Goal: Task Accomplishment & Management: Complete application form

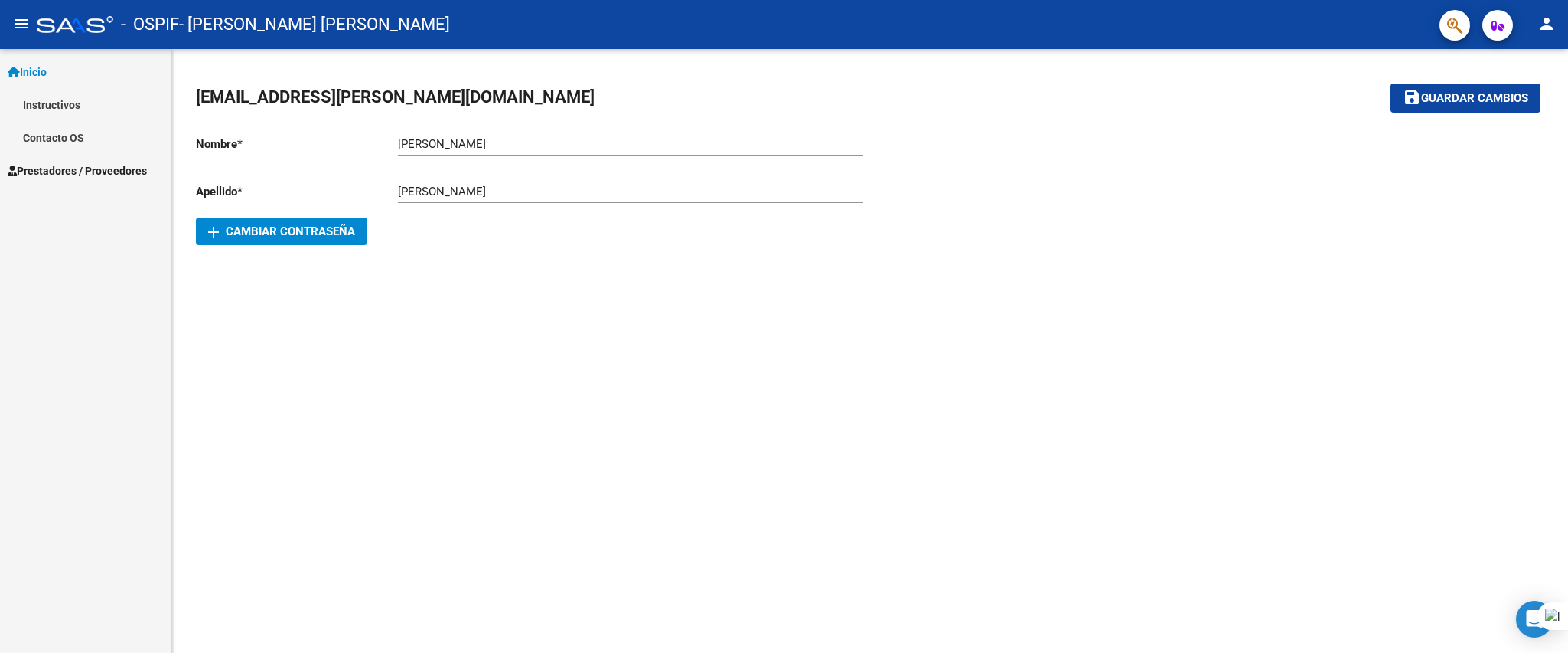
click at [99, 170] on span "Prestadores / Proveedores" at bounding box center [77, 171] width 139 height 17
click at [67, 109] on span "Prestadores / Proveedores" at bounding box center [77, 104] width 139 height 17
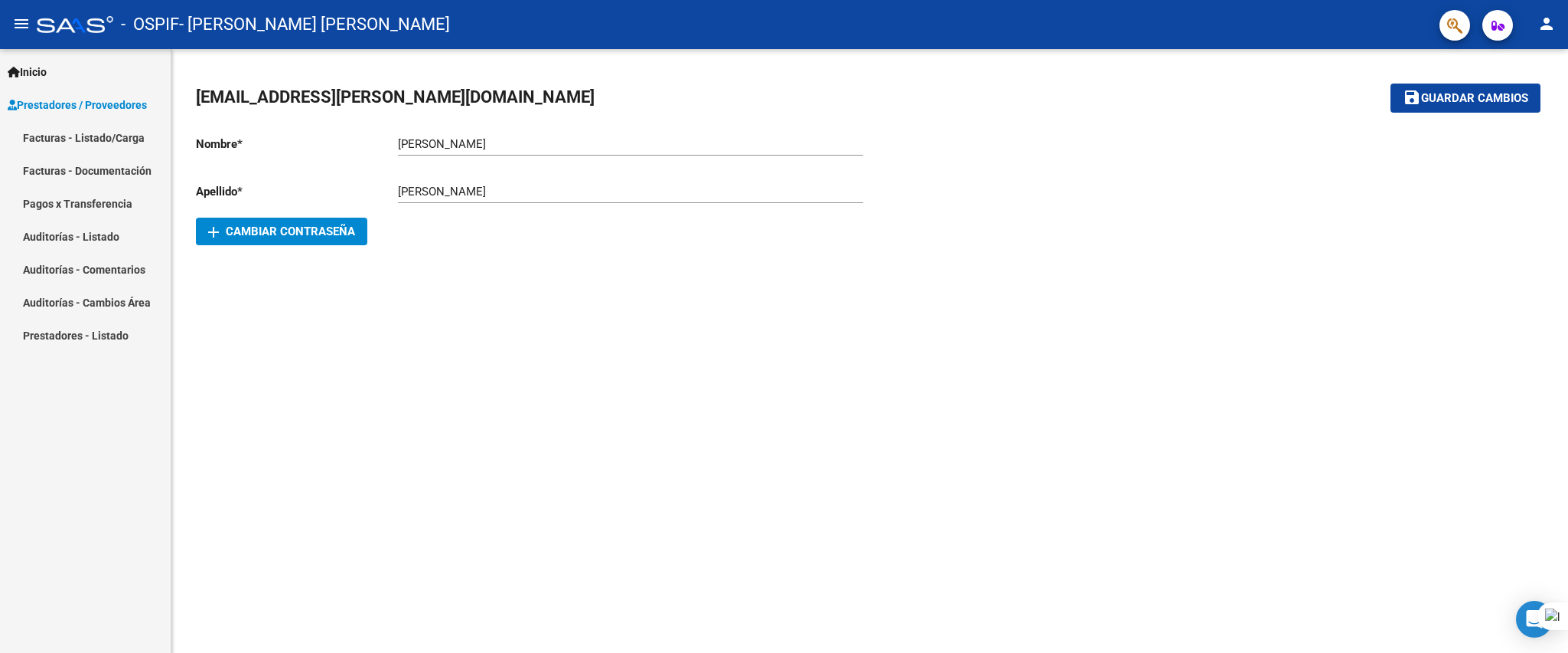
click at [76, 143] on link "Facturas - Listado/Carga" at bounding box center [85, 137] width 170 height 33
click at [40, 135] on link "Facturas - Listado/Carga" at bounding box center [85, 137] width 170 height 33
click at [97, 138] on link "Facturas - Listado/Carga" at bounding box center [85, 137] width 170 height 33
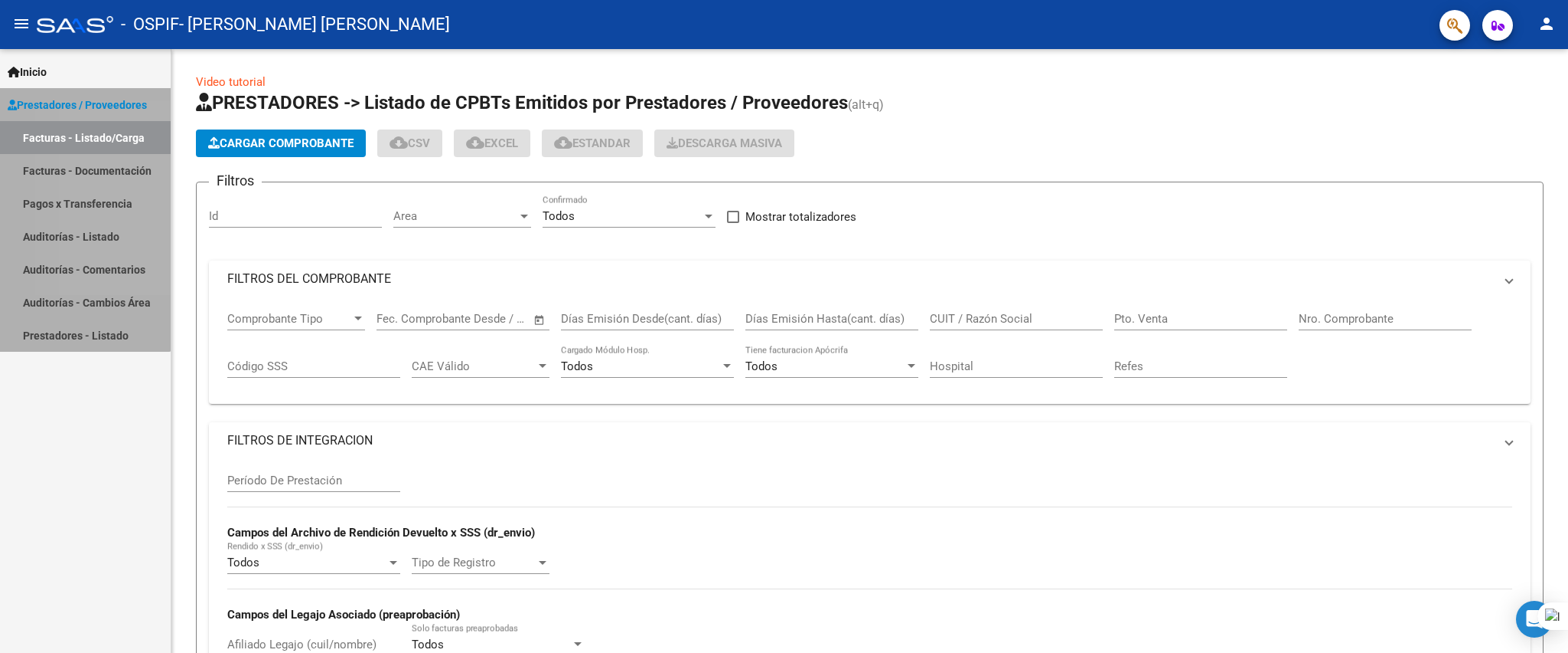
click at [73, 138] on link "Facturas - Listado/Carga" at bounding box center [85, 137] width 170 height 33
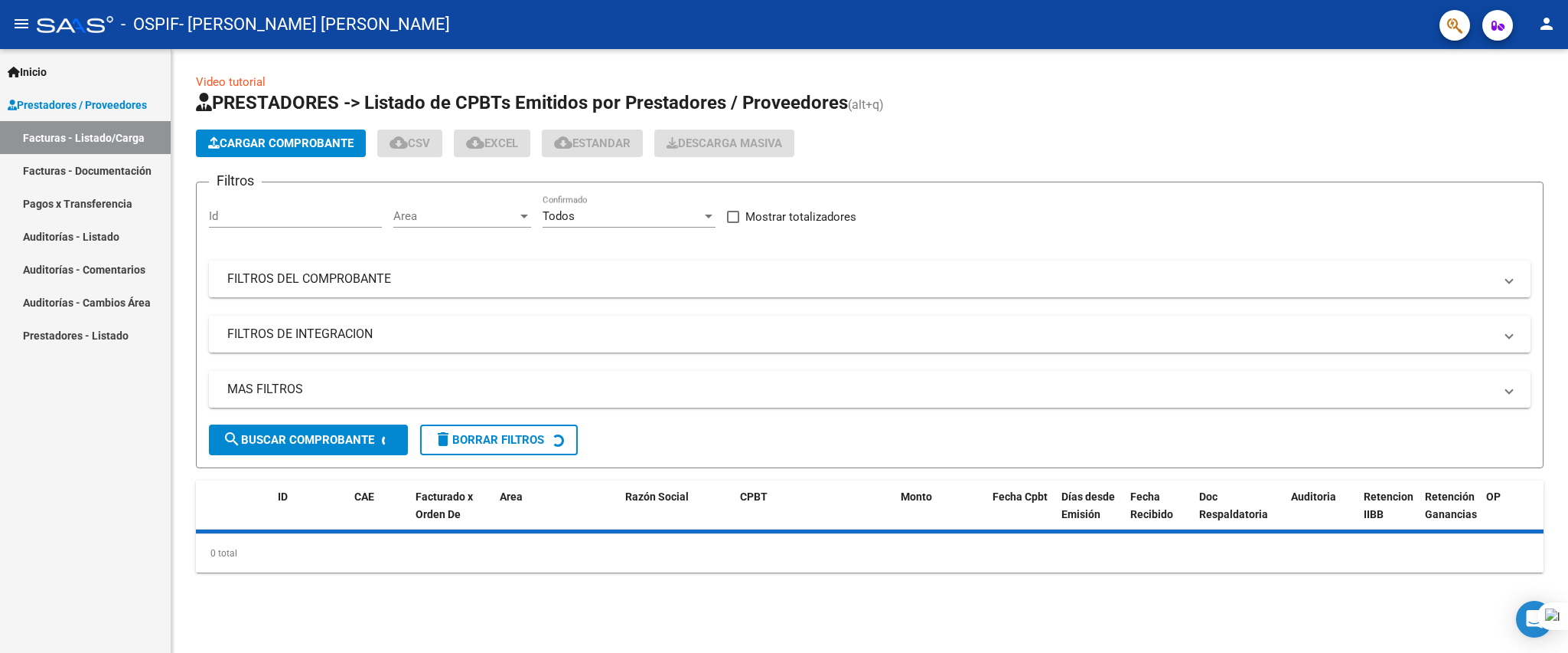
click at [263, 132] on button "Cargar Comprobante" at bounding box center [280, 143] width 169 height 27
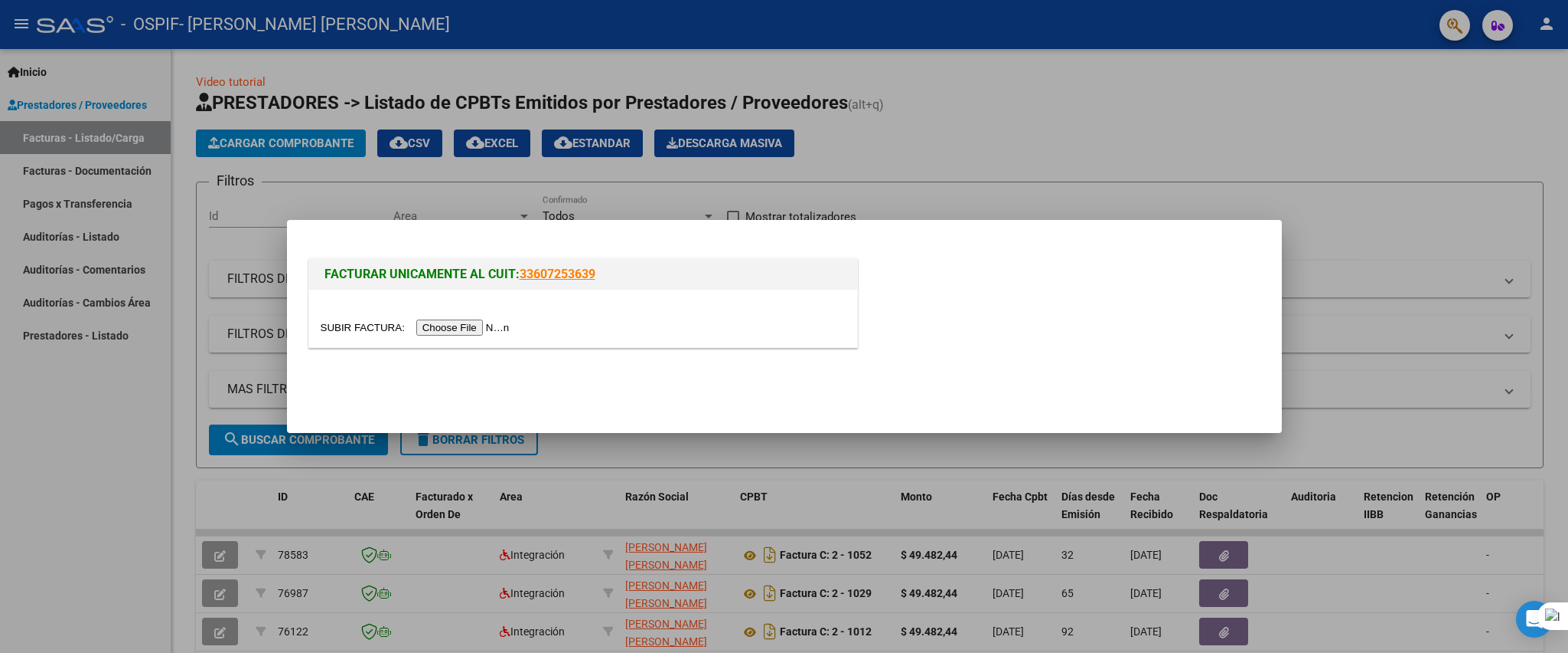
click at [471, 327] on input "file" at bounding box center [417, 327] width 194 height 17
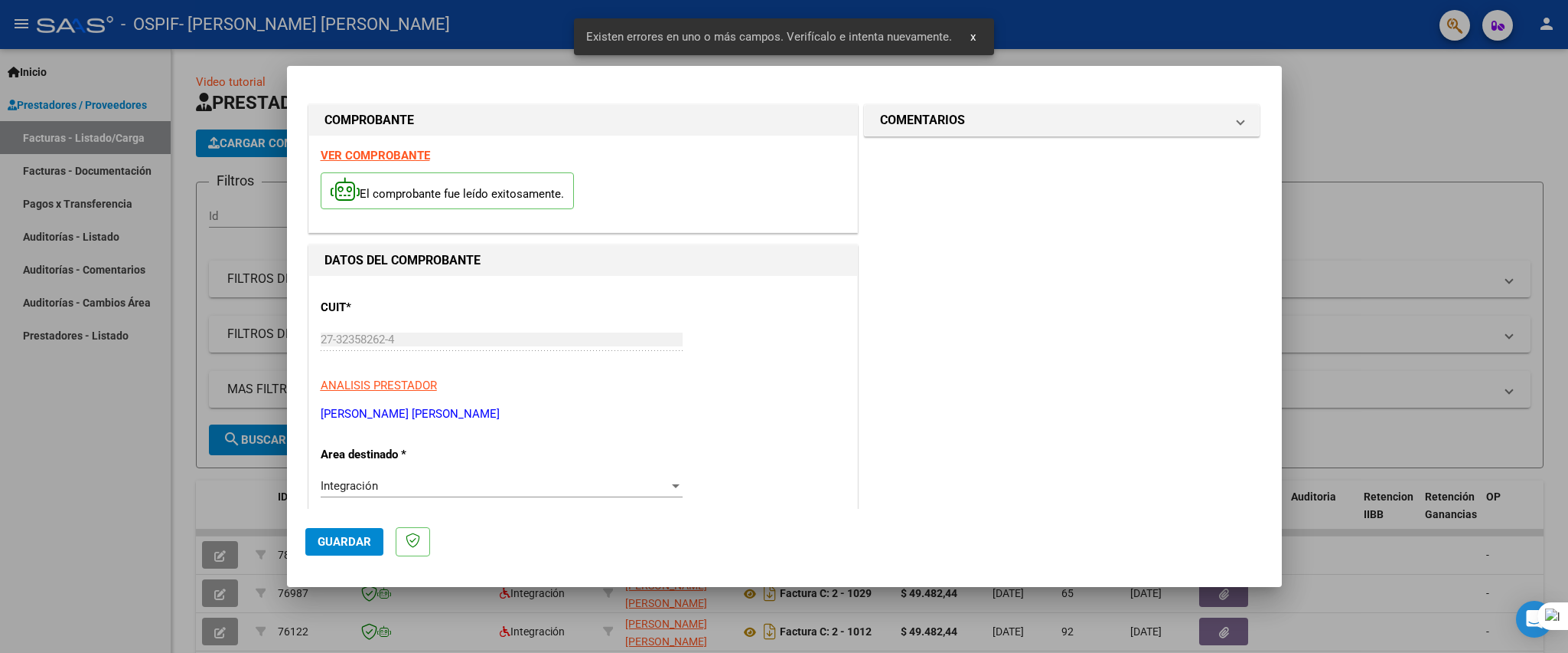
scroll to position [295, 0]
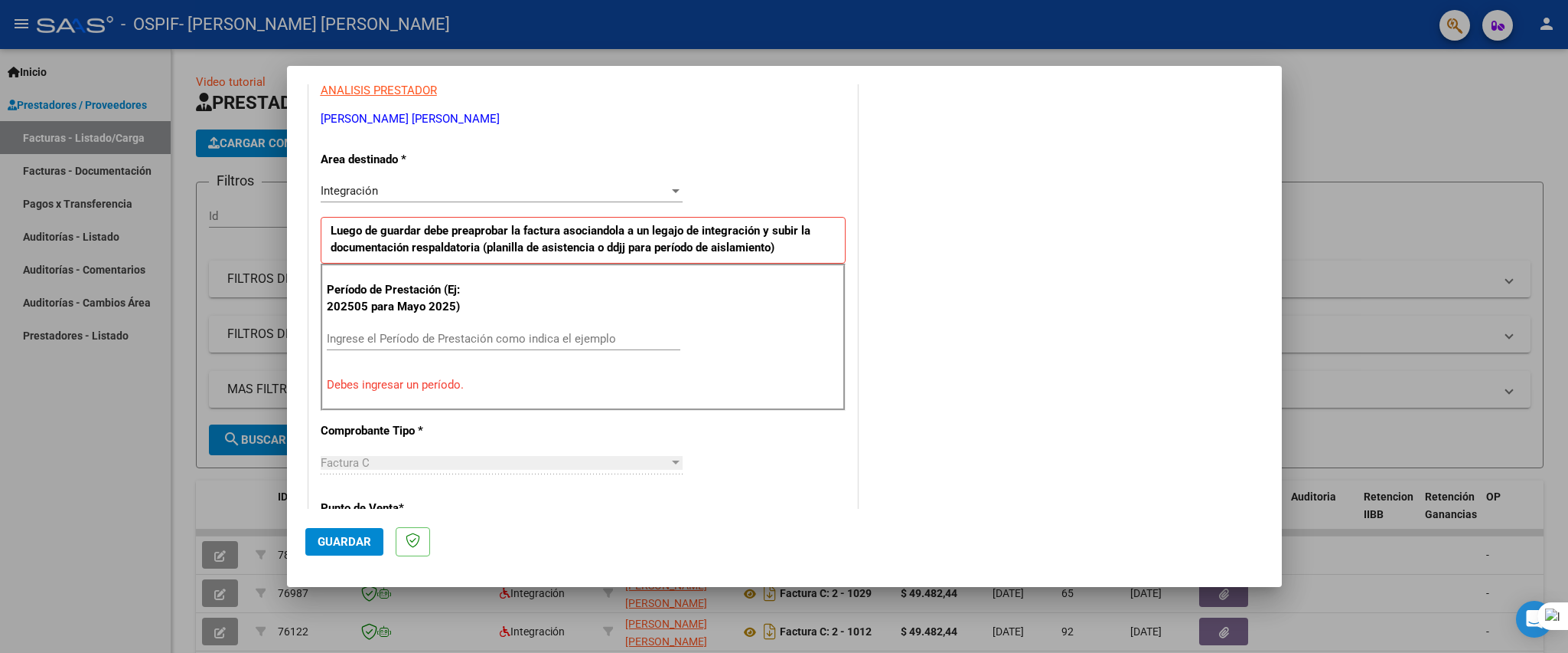
click at [606, 338] on input "Ingrese el Período de Prestación como indica el ejemplo" at bounding box center [504, 338] width 354 height 14
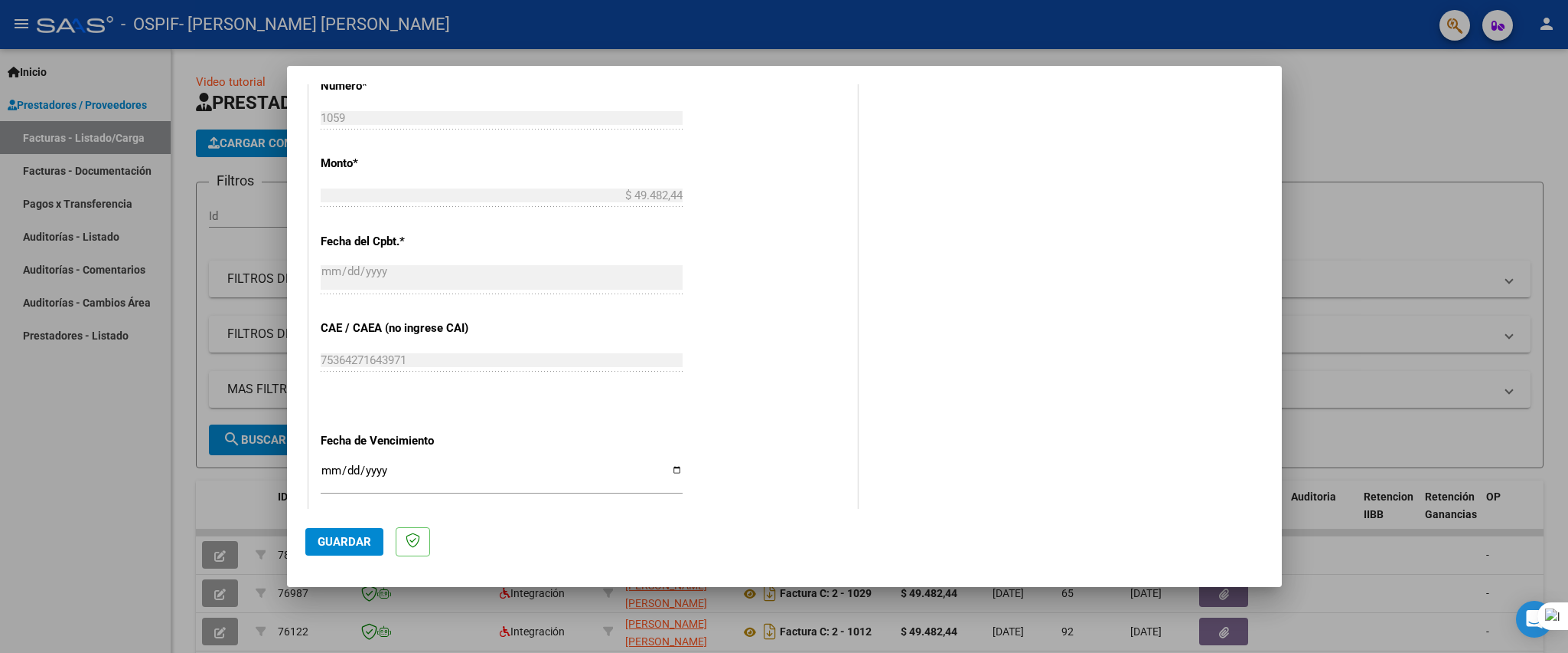
scroll to position [869, 0]
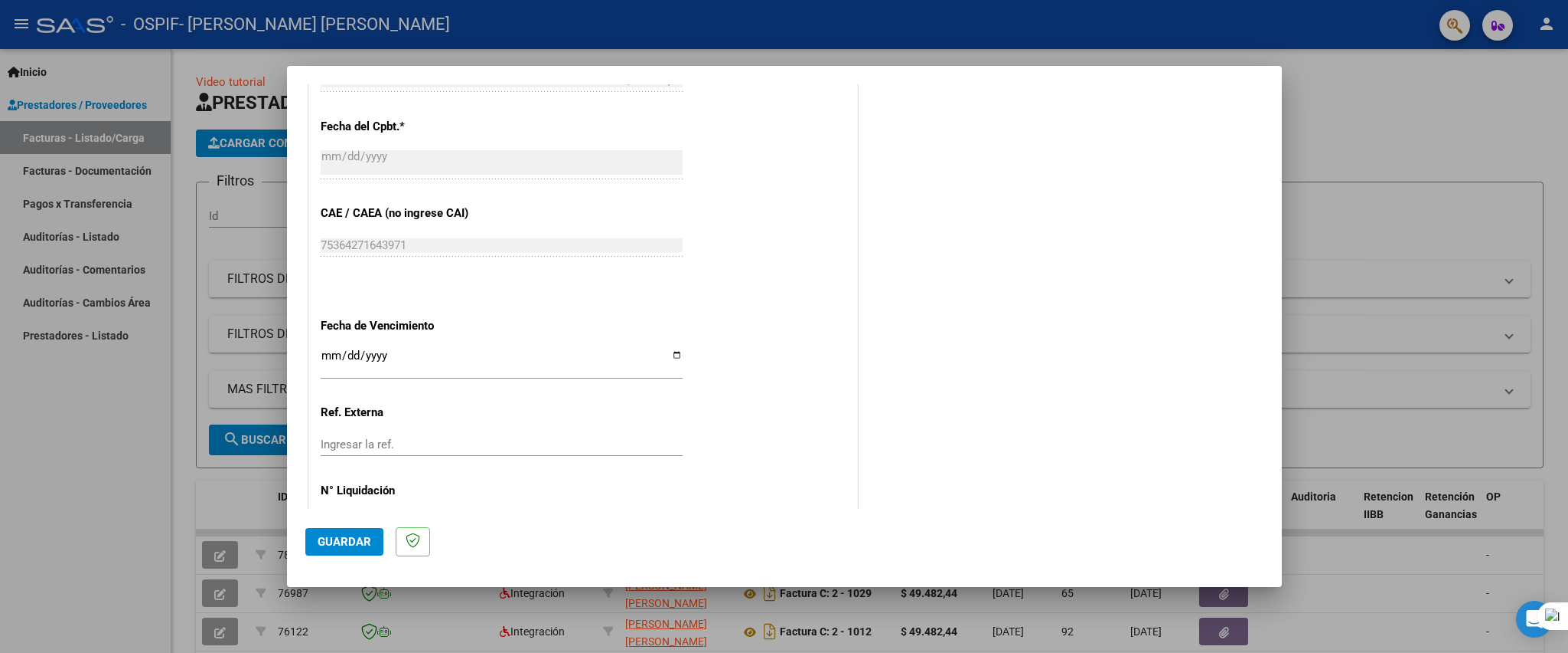
type input "202508"
click at [666, 353] on input "Ingresar la fecha" at bounding box center [502, 361] width 362 height 24
type input "[DATE]"
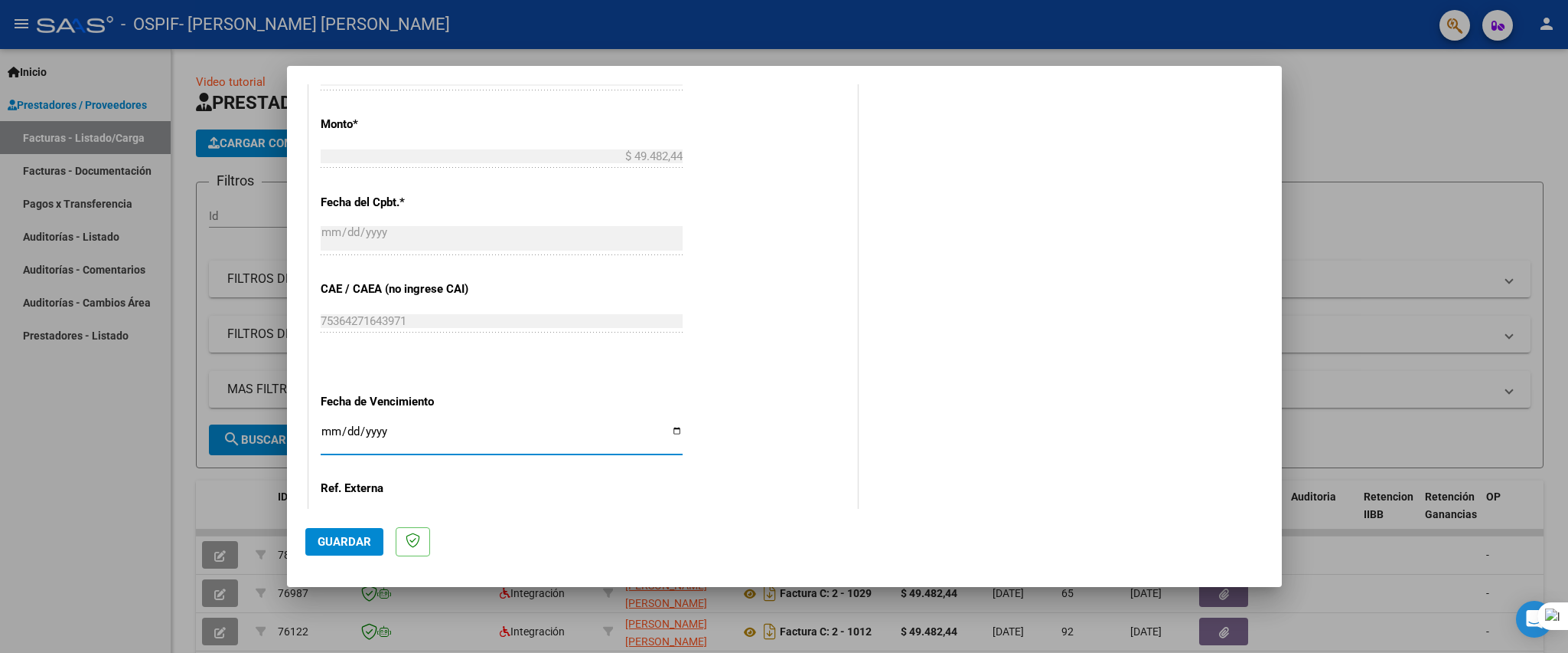
scroll to position [908, 0]
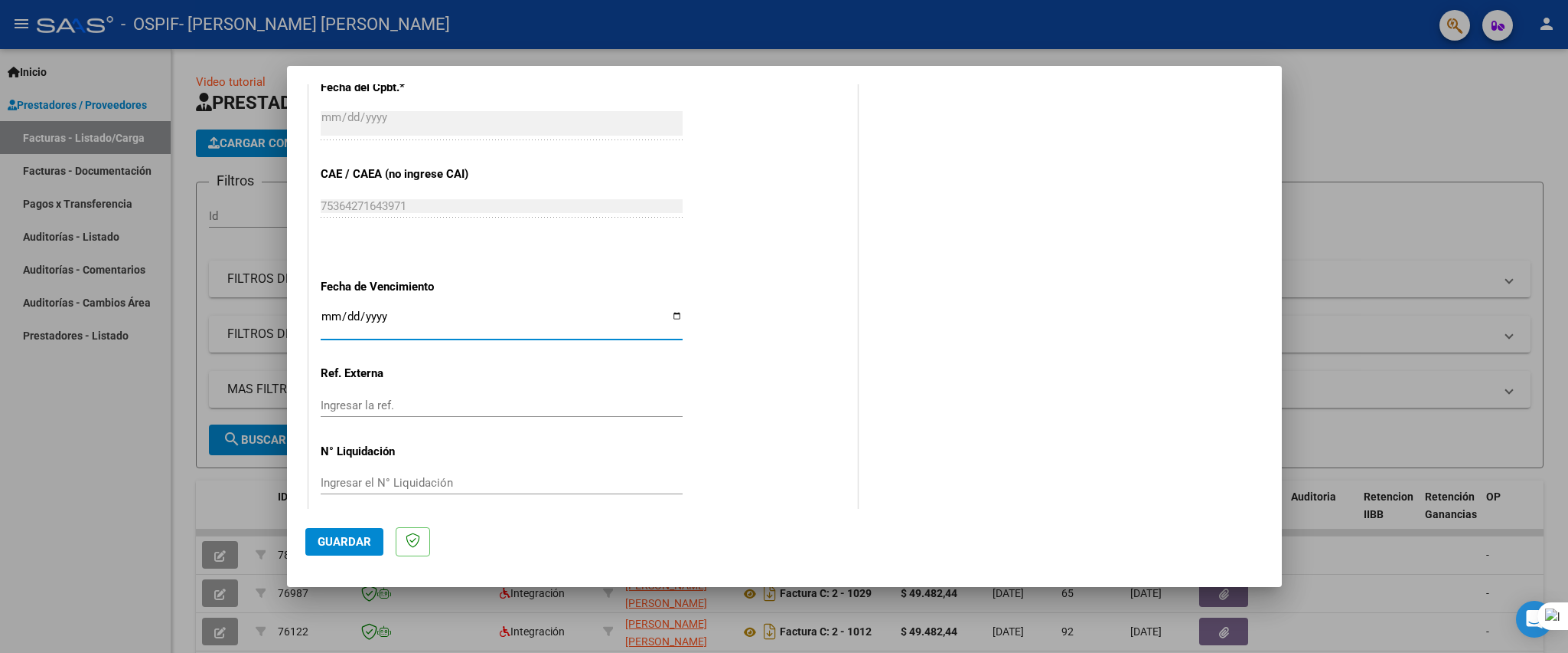
click at [350, 538] on span "Guardar" at bounding box center [344, 542] width 54 height 14
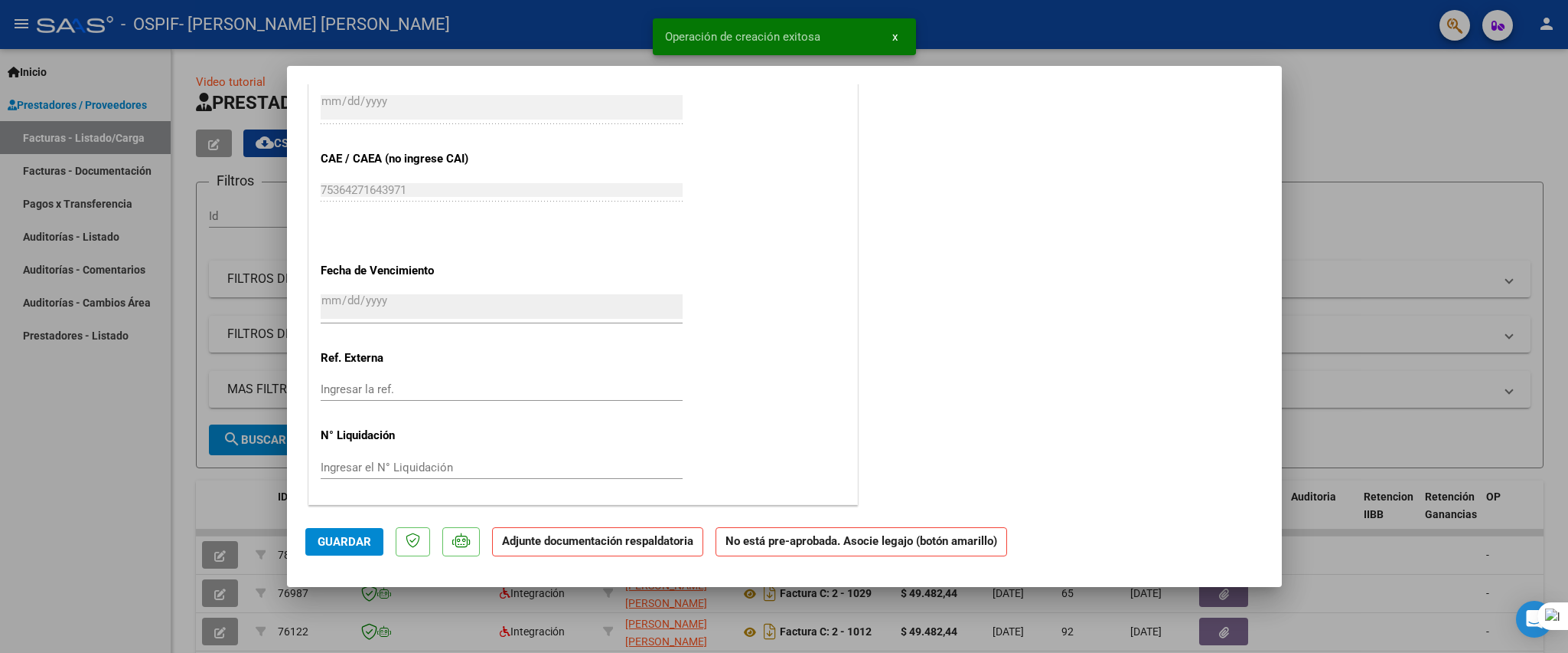
scroll to position [0, 0]
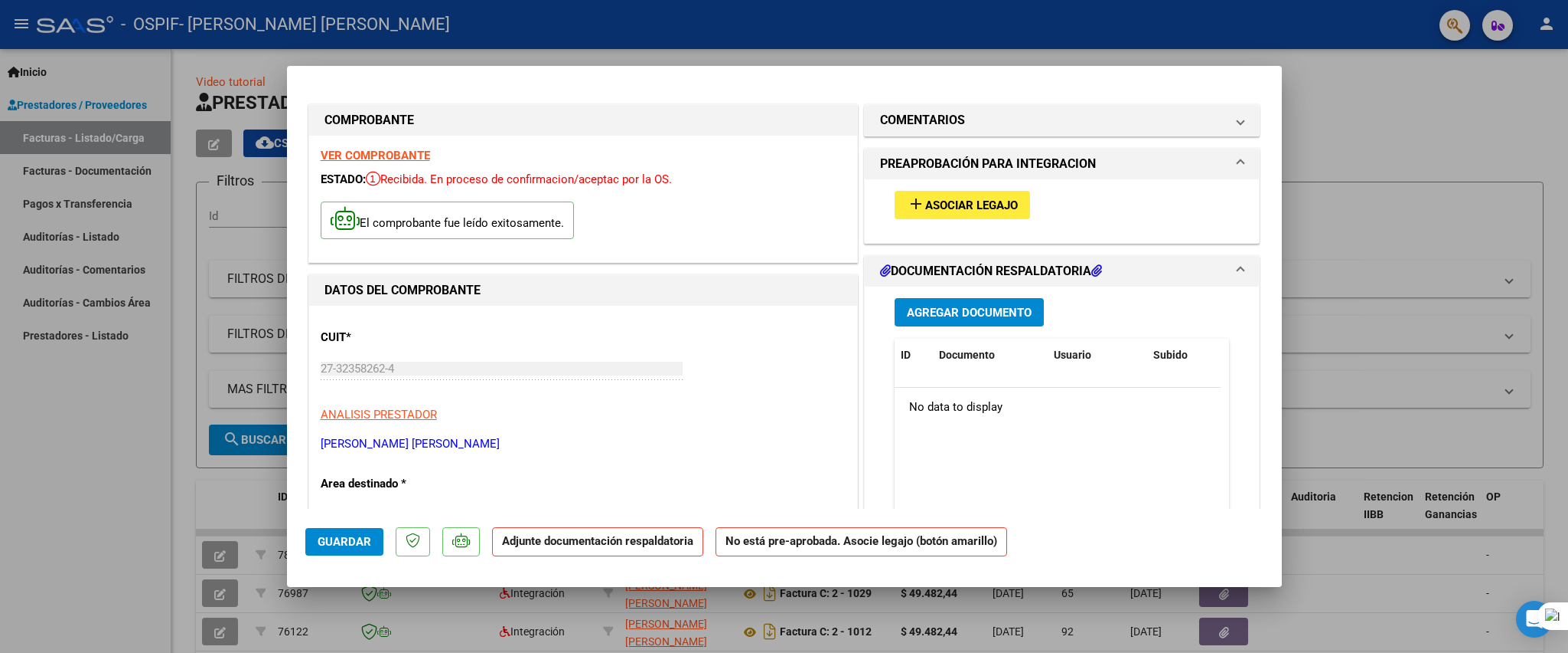
click at [925, 211] on span "Asociar Legajo" at bounding box center [971, 206] width 93 height 14
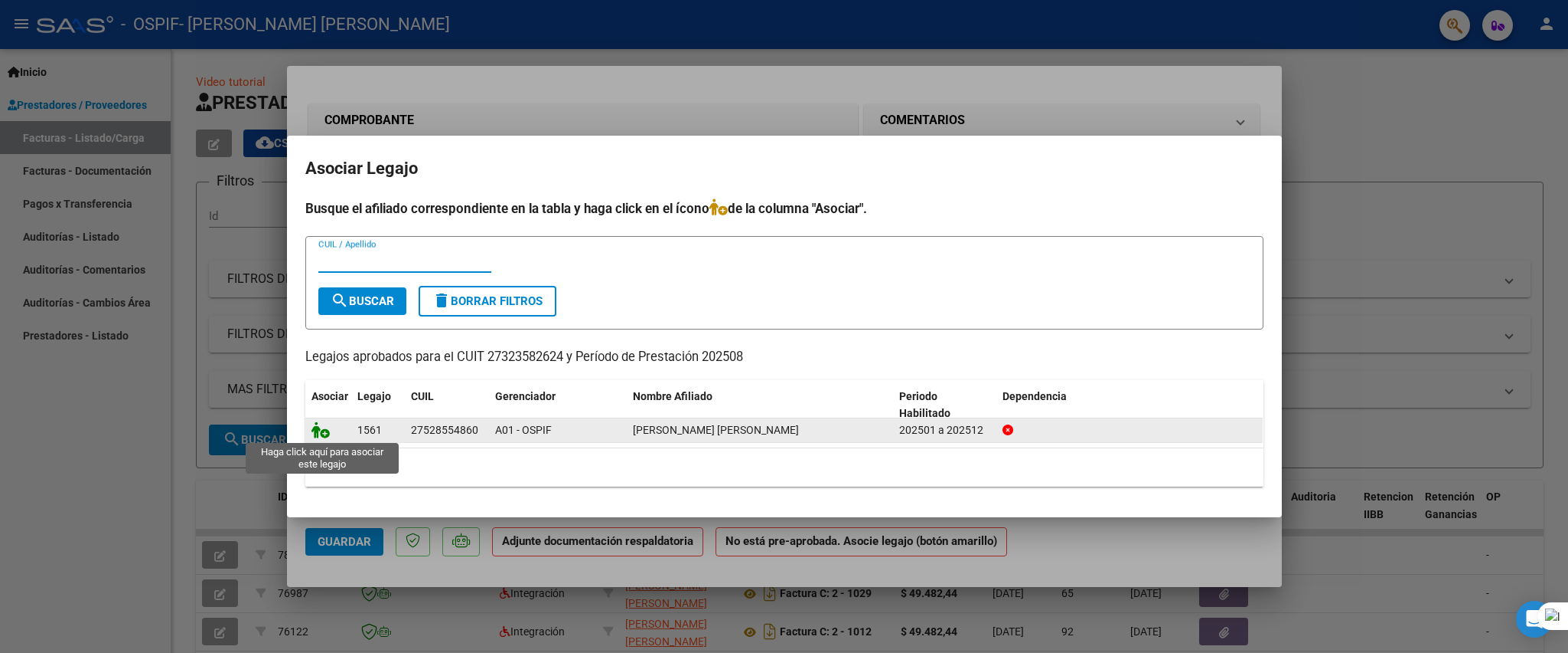
click at [321, 432] on icon at bounding box center [320, 429] width 19 height 17
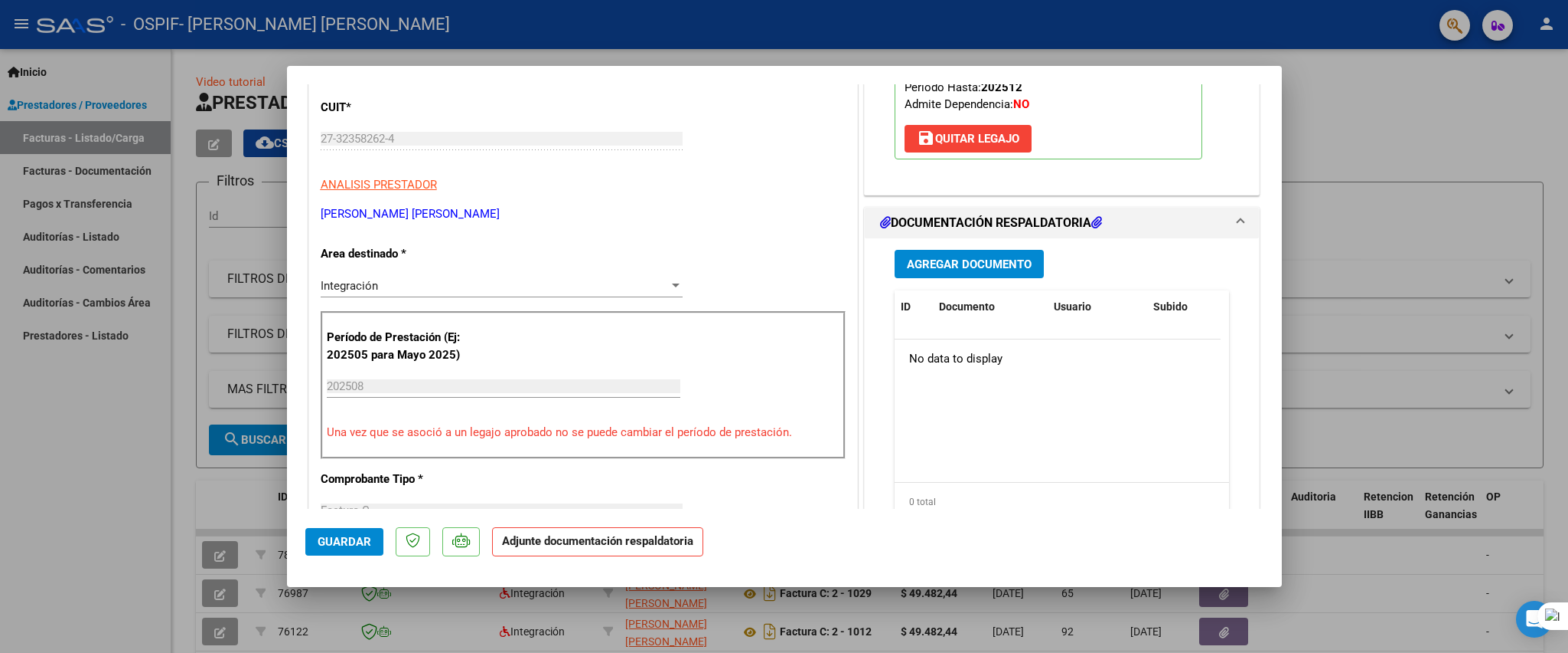
scroll to position [345, 0]
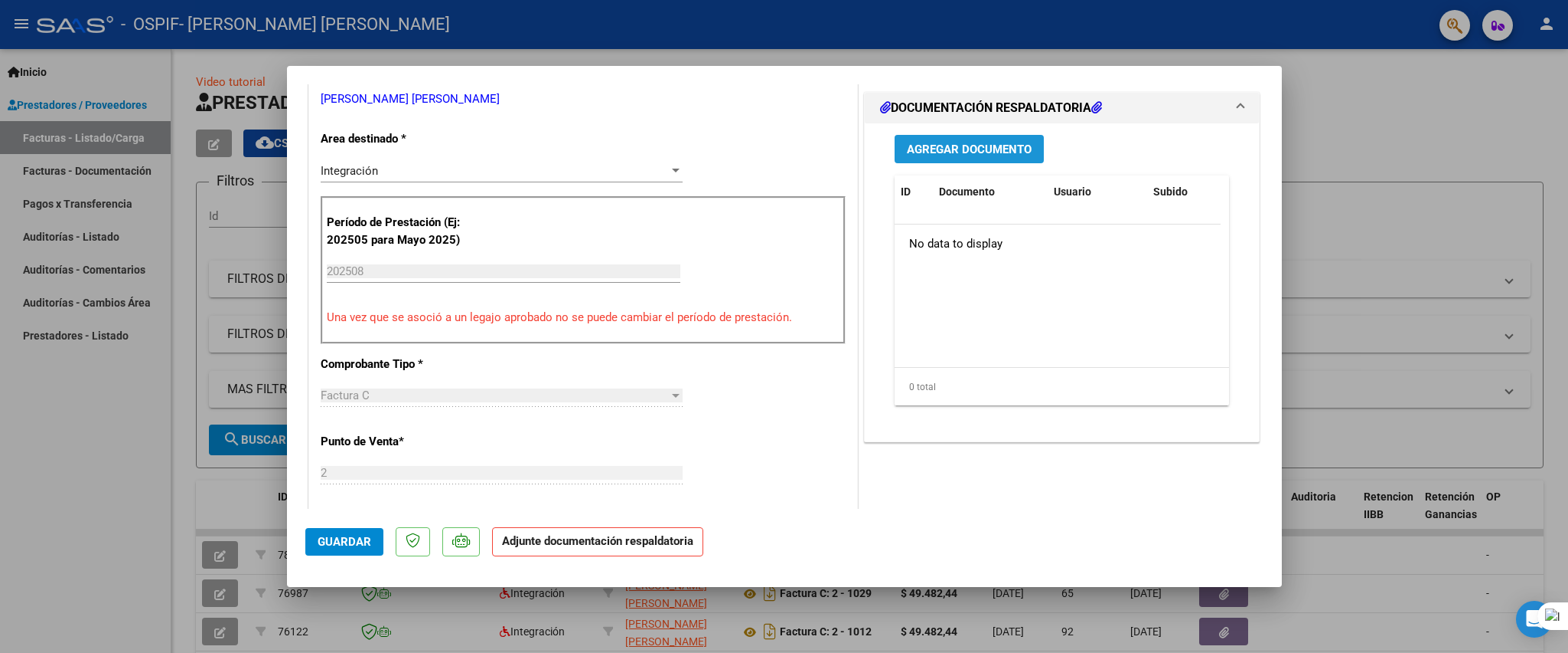
click at [978, 147] on span "Agregar Documento" at bounding box center [969, 149] width 125 height 14
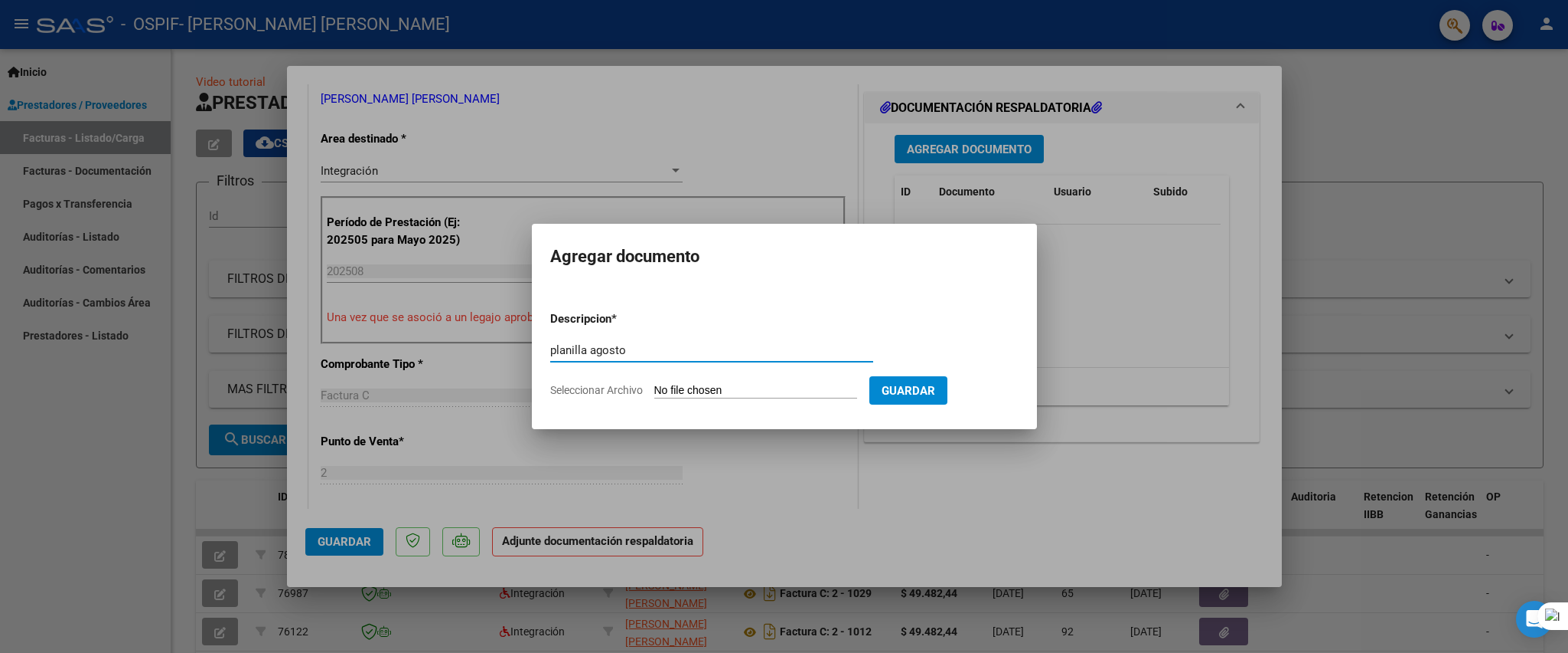
type input "planilla agosto"
click at [810, 385] on input "Seleccionar Archivo" at bounding box center [756, 391] width 203 height 15
type input "C:\fakepath\avellino08.pdf"
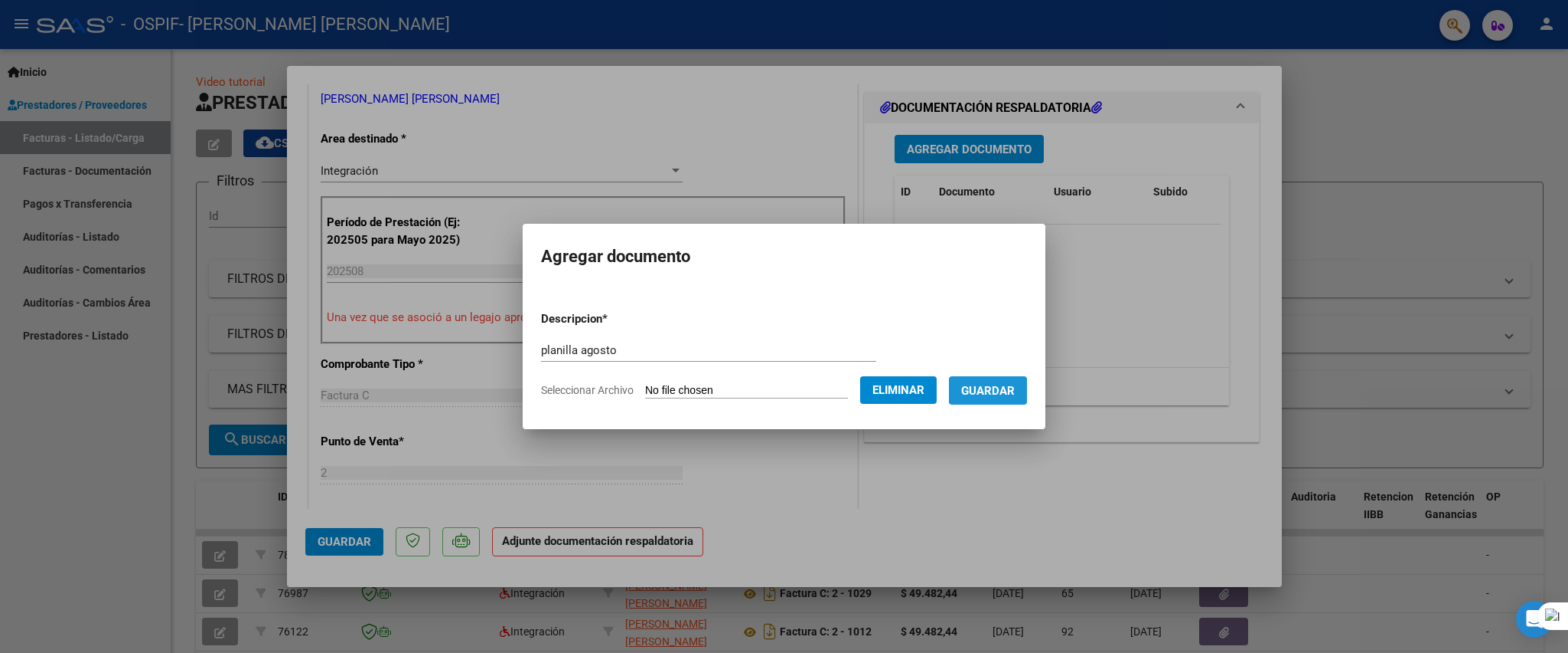
click at [977, 396] on button "Guardar" at bounding box center [988, 390] width 78 height 28
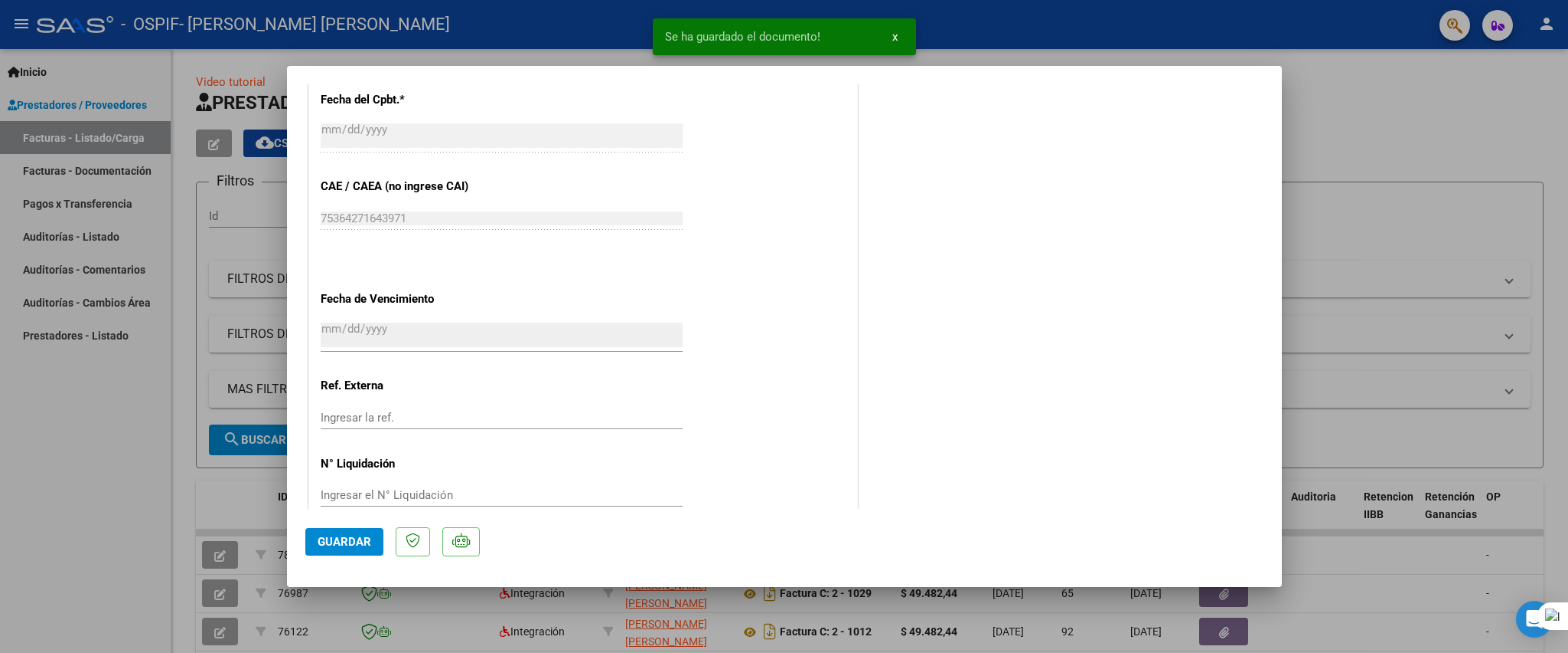
scroll to position [932, 0]
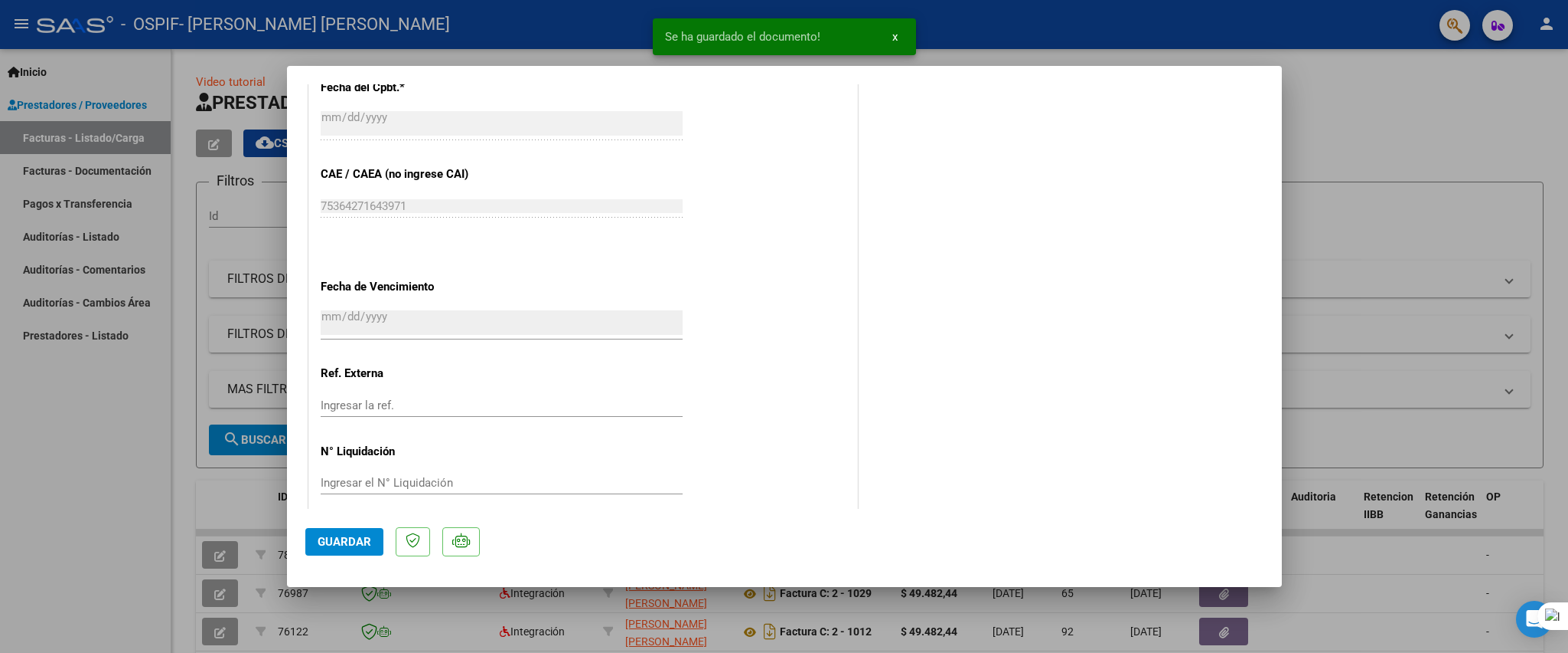
click at [342, 541] on span "Guardar" at bounding box center [344, 542] width 54 height 14
click at [45, 490] on div at bounding box center [784, 326] width 1568 height 653
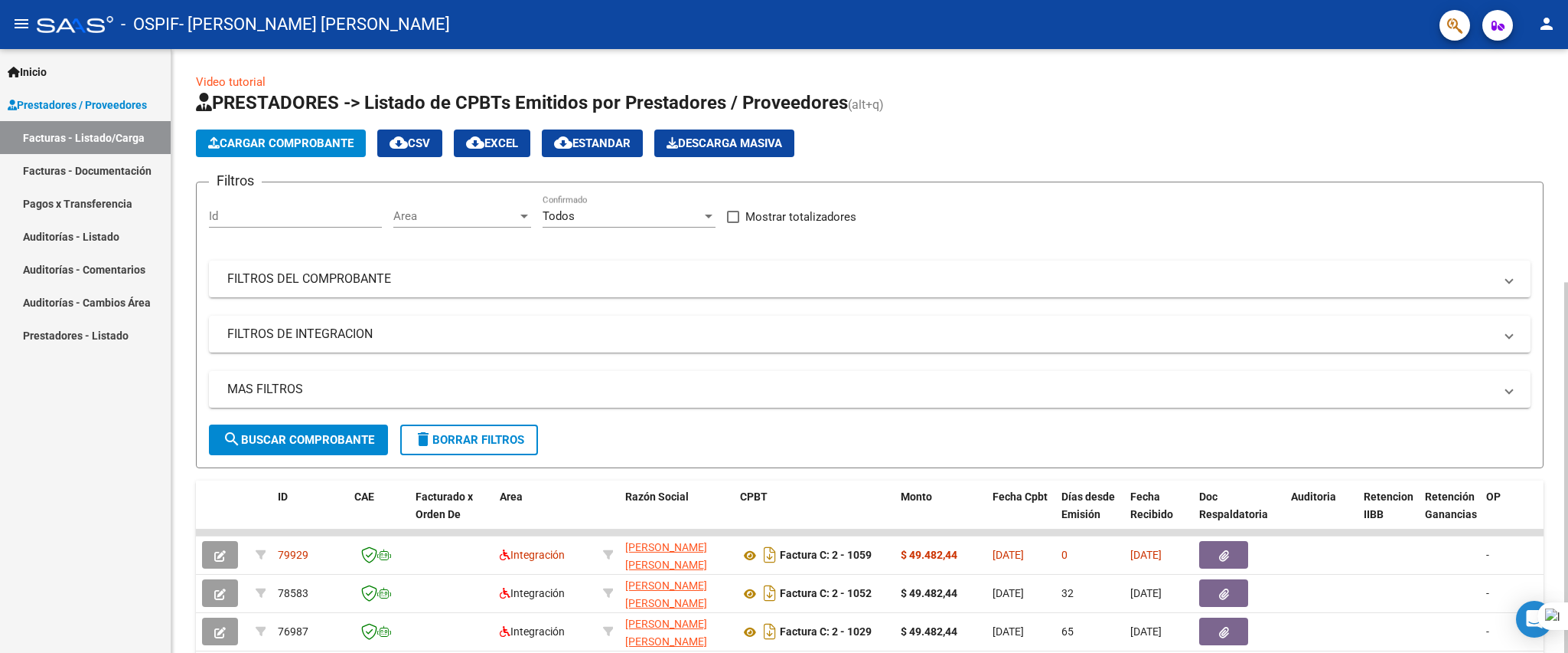
scroll to position [230, 0]
